Goal: Navigation & Orientation: Find specific page/section

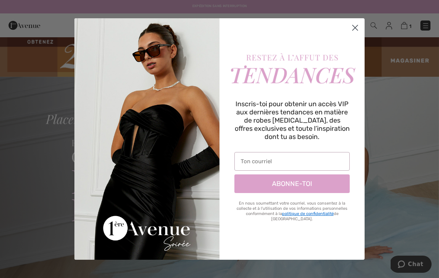
click at [355, 30] on circle "Close dialog" at bounding box center [355, 28] width 12 height 12
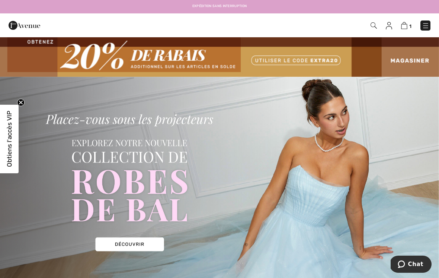
click at [427, 29] on img at bounding box center [425, 25] width 7 height 7
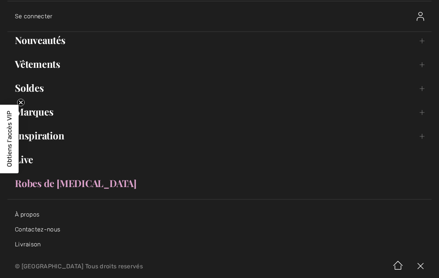
scroll to position [32, 0]
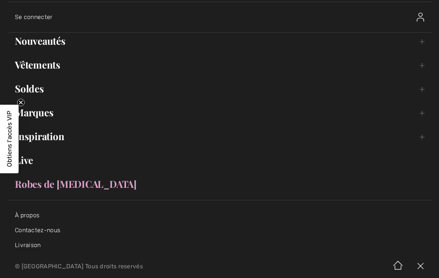
click at [39, 65] on link "Vêtements Toggle submenu" at bounding box center [219, 65] width 424 height 16
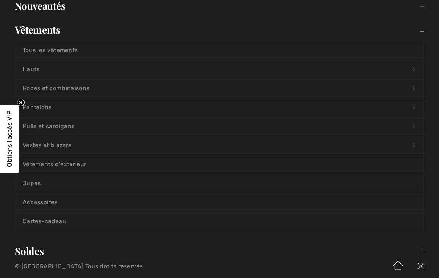
scroll to position [68, 0]
click at [80, 92] on link "Robes et combinaisons Open submenu" at bounding box center [219, 87] width 409 height 16
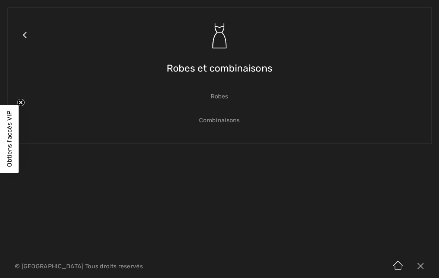
click at [221, 97] on link "Robes" at bounding box center [219, 96] width 409 height 16
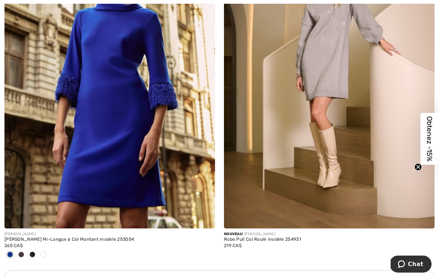
scroll to position [1981, 0]
click at [31, 255] on span at bounding box center [32, 254] width 6 height 6
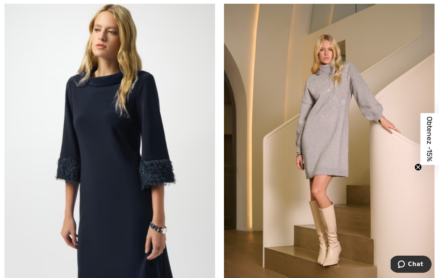
scroll to position [1903, 0]
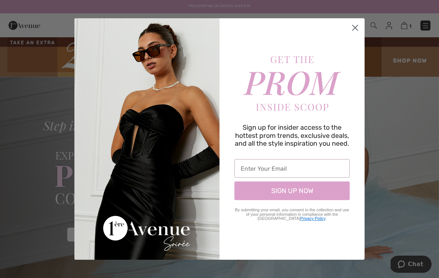
click at [360, 27] on circle "Close dialog" at bounding box center [355, 28] width 12 height 12
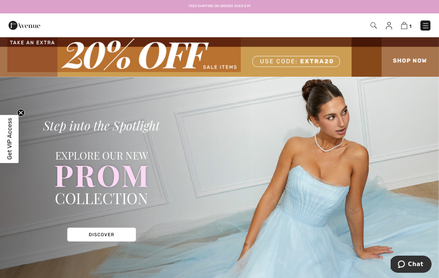
click at [425, 25] on img at bounding box center [425, 25] width 7 height 7
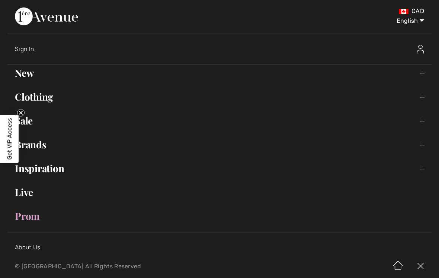
click at [417, 19] on select "English Français" at bounding box center [404, 19] width 39 height 22
select select "/fr/robes-de-bal-page/"
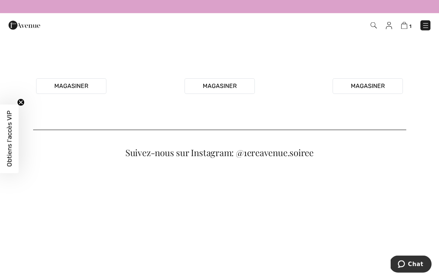
scroll to position [294, 0]
click at [429, 25] on img at bounding box center [425, 25] width 7 height 7
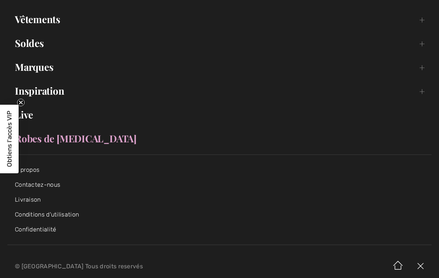
scroll to position [78, 0]
click at [45, 200] on li "Livraison" at bounding box center [219, 198] width 409 height 7
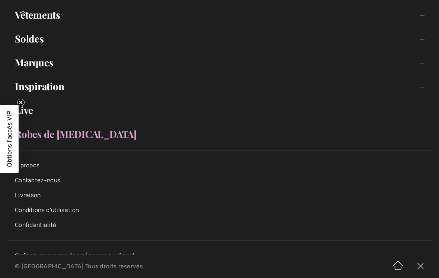
click at [39, 198] on link "Livraison" at bounding box center [28, 194] width 26 height 7
